Goal: Task Accomplishment & Management: Manage account settings

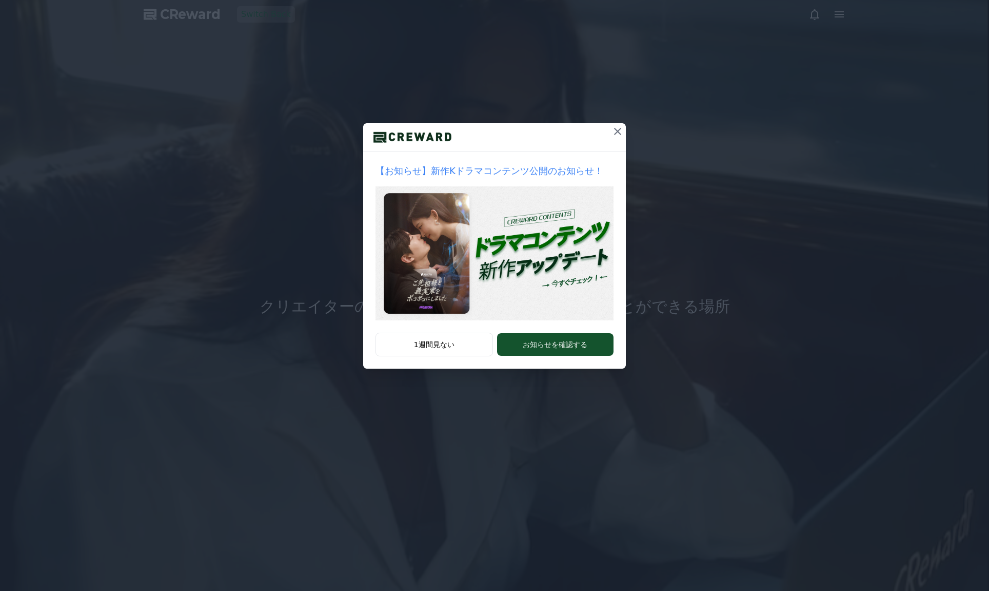
click at [621, 130] on icon at bounding box center [618, 131] width 12 height 12
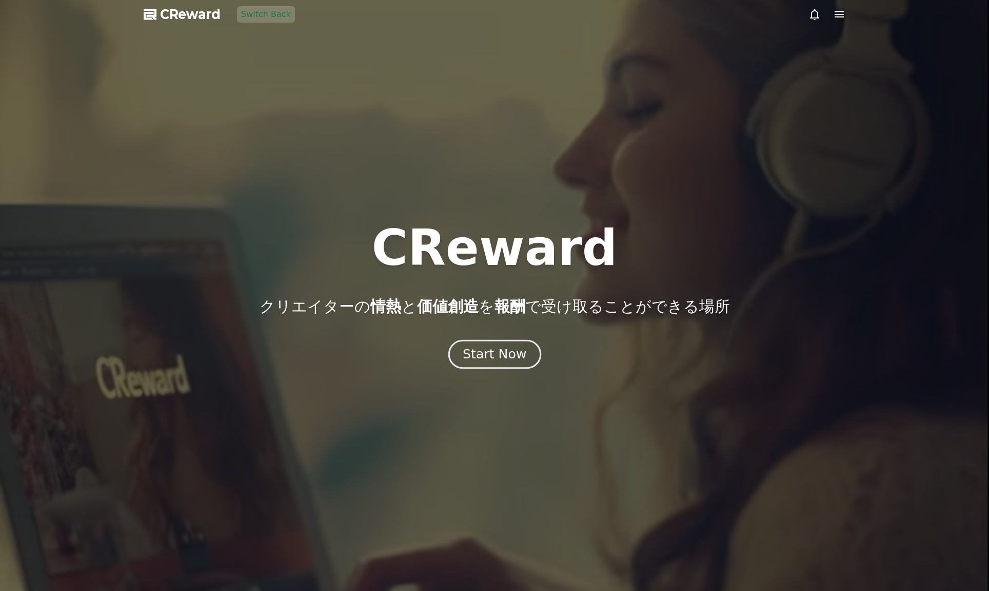
click at [518, 351] on div "Start Now" at bounding box center [495, 353] width 64 height 17
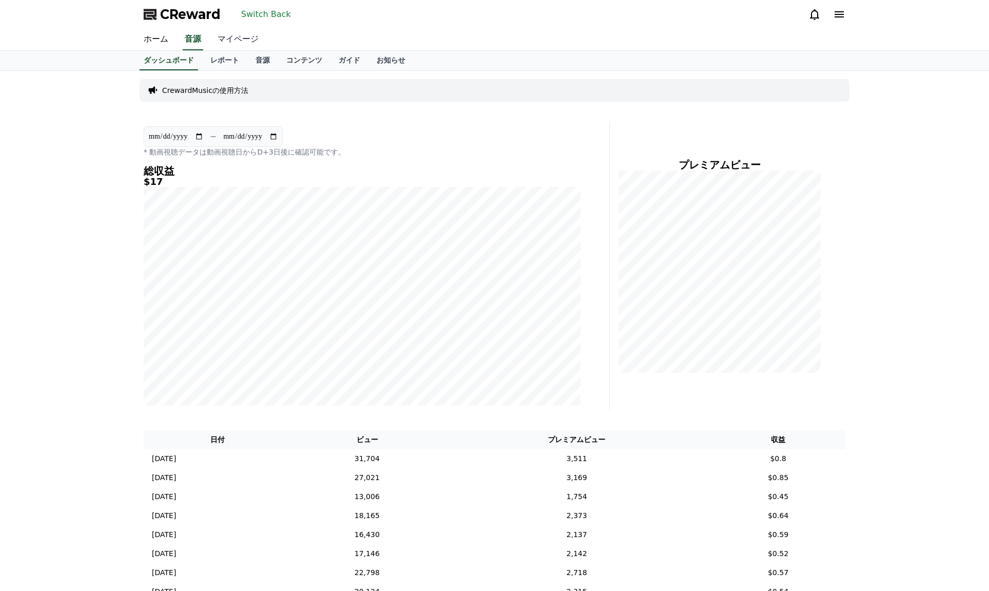
click at [232, 36] on link "マイページ" at bounding box center [237, 40] width 57 height 22
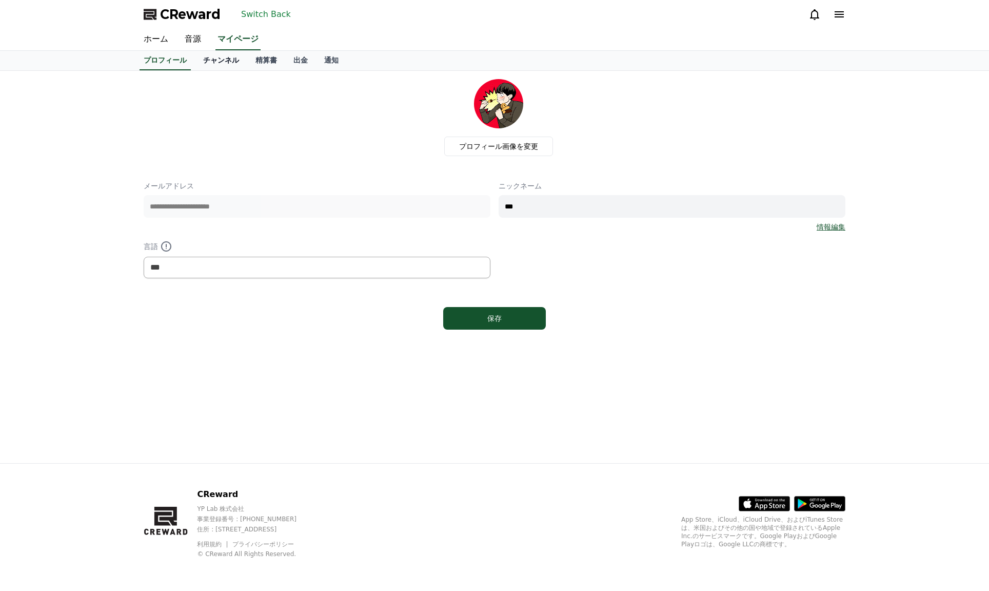
click at [227, 63] on link "チャンネル" at bounding box center [221, 61] width 52 height 20
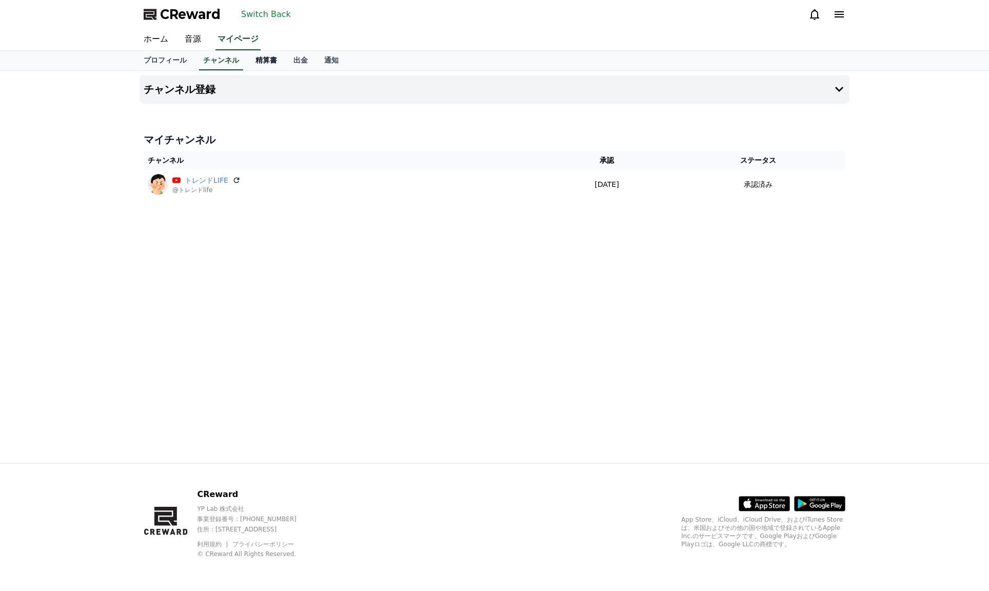
click at [260, 61] on link "精算書" at bounding box center [266, 61] width 38 height 20
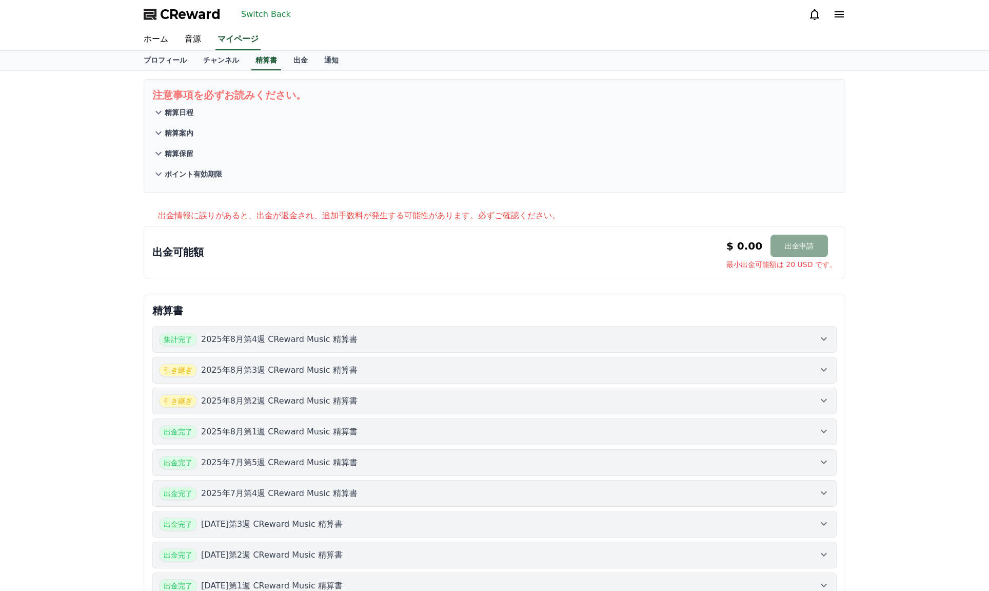
click at [572, 332] on button "集計完了 2025年8月第4週 CReward Music 精算書" at bounding box center [494, 339] width 685 height 27
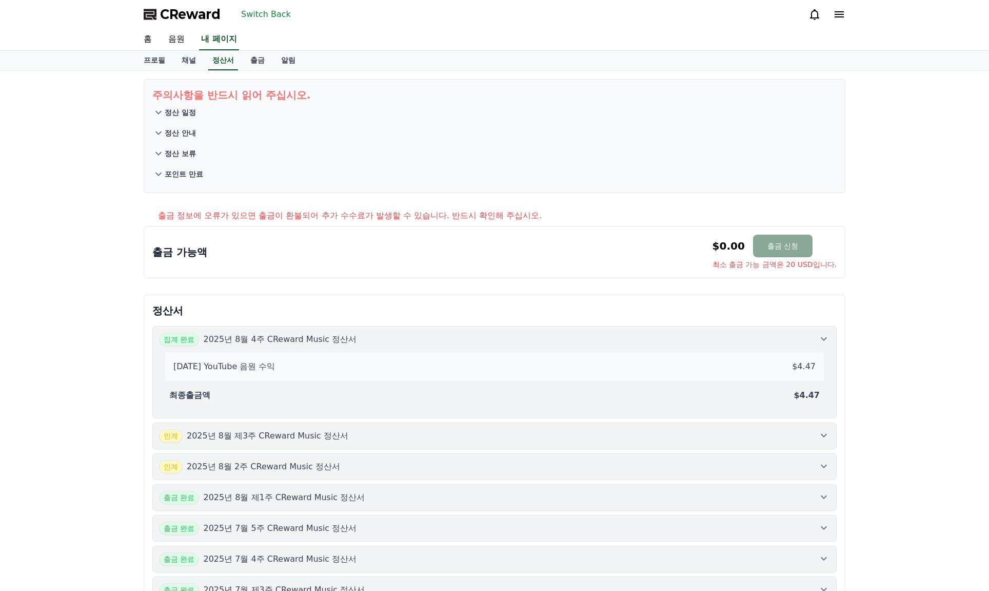
drag, startPoint x: 886, startPoint y: 243, endPoint x: 853, endPoint y: 237, distance: 34.0
click at [886, 247] on div "주의사항을 반드시 읽어 주십시오. 정산 일정 정산 안내 정산 보류 포인트 만료 출금 정보에 오류가 있으면 출금이 환불되어 추가 수수료가 발생할…" at bounding box center [494, 473] width 989 height 804
click at [260, 13] on font "Switch Back" at bounding box center [266, 14] width 50 height 10
